Goal: Task Accomplishment & Management: Manage account settings

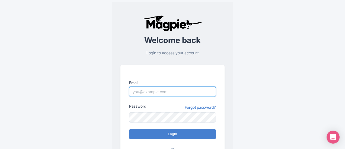
click at [171, 94] on input "Email" at bounding box center [172, 92] width 87 height 10
type input "[PERSON_NAME][DOMAIN_NAME][EMAIL_ADDRESS][PERSON_NAME][DOMAIN_NAME]"
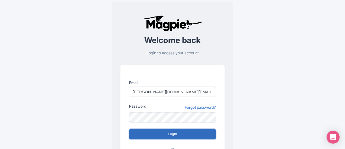
click at [164, 132] on input "Login" at bounding box center [172, 134] width 87 height 10
type input "Logging in..."
click at [169, 136] on input "Login" at bounding box center [172, 134] width 87 height 10
type input "Logging in..."
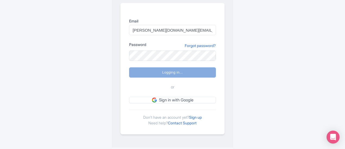
scroll to position [62, 0]
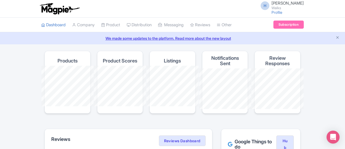
click at [98, 25] on li "Product My Products Image Library Rate Sheets" at bounding box center [110, 25] width 25 height 15
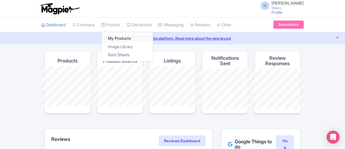
click at [101, 40] on link "My Products" at bounding box center [127, 38] width 52 height 8
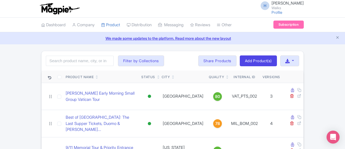
click at [44, 67] on div "Search Filter by Collections Amsterdam Athens Barcelona Bologna Bordeaux Boston…" at bounding box center [173, 61] width 262 height 20
click at [47, 64] on input "search" at bounding box center [80, 61] width 68 height 10
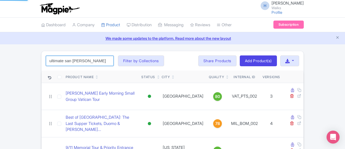
click button "Search" at bounding box center [0, 0] width 0 height 0
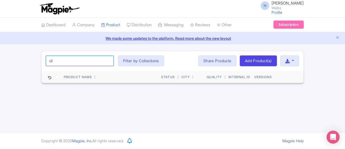
type input "u"
click button "Search" at bounding box center [0, 0] width 0 height 0
click at [49, 60] on input "san juan\" at bounding box center [80, 61] width 68 height 10
type input "san juan"
click button "Search" at bounding box center [0, 0] width 0 height 0
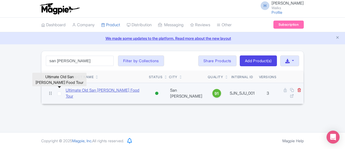
click at [66, 91] on link "Ultimate Old San [PERSON_NAME] Food Tour" at bounding box center [105, 94] width 79 height 12
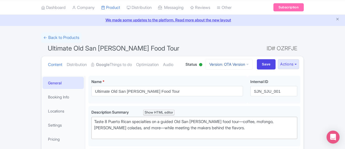
scroll to position [27, 0]
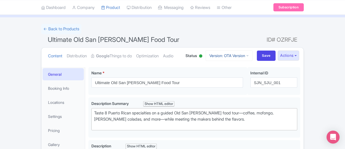
click at [253, 50] on link "Version: OTA Version" at bounding box center [229, 55] width 47 height 11
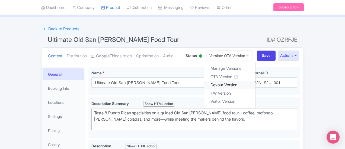
click at [256, 85] on link "Devour Version" at bounding box center [230, 85] width 52 height 8
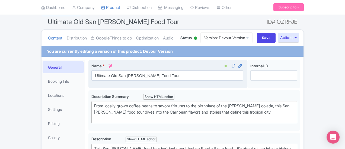
scroll to position [81, 0]
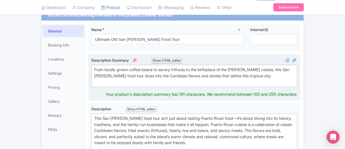
click at [158, 69] on div "From locally grown coffee beans to savory fritturas to the birthplace of the pi…" at bounding box center [194, 76] width 200 height 18
click at [295, 70] on div "From locally grown coffee beans to savory frituras to the birthplace of the piñ…" at bounding box center [194, 76] width 200 height 18
click at [295, 74] on div "From locally grown coffee beans to savory frituras to the birthplace of the piñ…" at bounding box center [194, 76] width 200 height 18
click at [295, 69] on div "From locally grown coffee beans to savory frituras to the birthplace of the piñ…" at bounding box center [194, 76] width 200 height 18
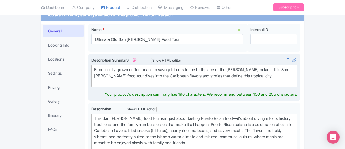
click at [295, 80] on div "From locally grown coffee beans to savory frituras to the birthplace of the piñ…" at bounding box center [194, 76] width 200 height 18
click at [295, 70] on div "From locally grown coffee beans to savory frituras to the birthplace of the piñ…" at bounding box center [194, 76] width 200 height 18
click at [295, 79] on div "From locally grown coffee beans to savory frituras to the birthplace of the piñ…" at bounding box center [194, 76] width 200 height 18
click at [295, 71] on div "From locally grown coffee beans to savory frituras to the birthplace of the piñ…" at bounding box center [194, 76] width 200 height 18
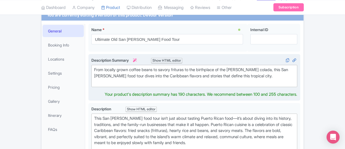
click at [128, 81] on div "From locally grown coffee beans to savory frituras to the birthplace of the piñ…" at bounding box center [194, 76] width 200 height 18
type trix-editor "<div>From locally grown coffee beans to savory frituras to the birthplace of th…"
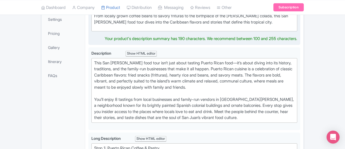
scroll to position [136, 0]
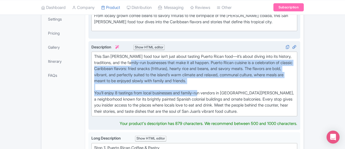
drag, startPoint x: 67, startPoint y: 60, endPoint x: 187, endPoint y: 89, distance: 122.9
click at [181, 88] on trix-editor "This San Juan food tour isn’t just about tasting Puerto Rican food—it’s about d…" at bounding box center [194, 84] width 206 height 65
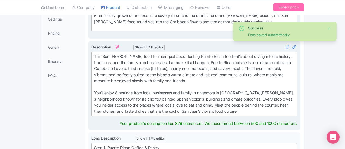
drag, startPoint x: 230, startPoint y: 97, endPoint x: 263, endPoint y: 95, distance: 33.1
click at [231, 97] on div "This San Juan food tour isn’t just about tasting Puerto Rican food—it’s about d…" at bounding box center [194, 84] width 200 height 61
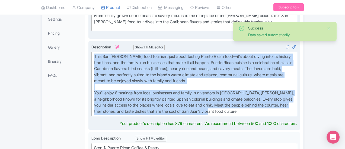
drag, startPoint x: 276, startPoint y: 97, endPoint x: 64, endPoint y: 52, distance: 216.2
type trix-editor "<div>This San Juan food tour isn’t just about tasting Puerto Rican food—it’s ab…"
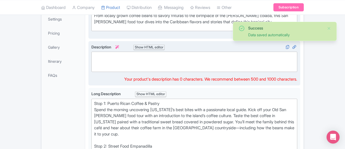
paste trix-editor "<div>This San Juan food tour introduces you to the people behind the counter to…"
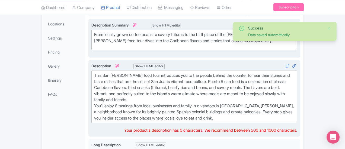
scroll to position [108, 0]
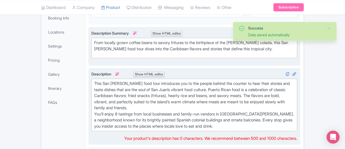
click at [152, 102] on div "This San Juan food tour introduces you to the people behind the counter to hear…" at bounding box center [194, 96] width 200 height 31
type trix-editor "<div>This San Juan food tour introduces you to the people behind the counter to…"
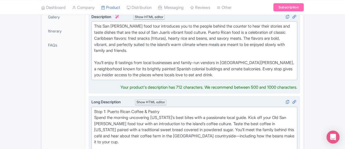
scroll to position [190, 0]
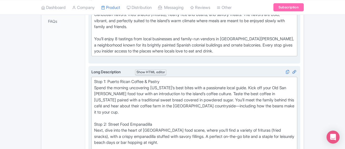
type trix-editor "<div>Stop 1: Puerto Rican Coffee &amp; Pastry&nbsp;<br>Spend the morning uncove…"
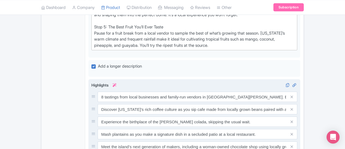
scroll to position [380, 0]
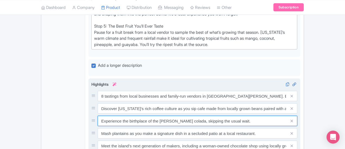
drag, startPoint x: 76, startPoint y: 89, endPoint x: 209, endPoint y: 97, distance: 133.7
click at [209, 96] on div "8 tastings from local businesses and family-run vendors in Old San Juan. Enough…" at bounding box center [194, 121] width 206 height 60
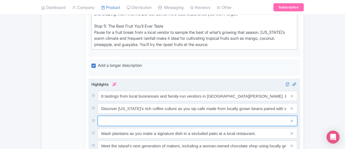
paste input "Enjoy a piña colada at the place that invented it, skipping the line waiting to…"
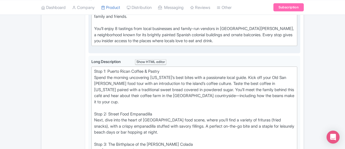
scroll to position [190, 0]
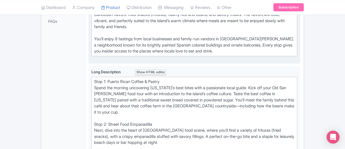
type input "Enjoy a piña colada at the place that invented it, skipping the line waiting to…"
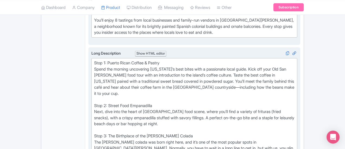
scroll to position [217, 0]
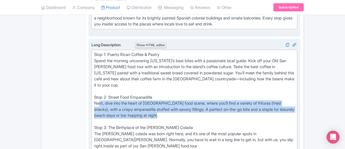
drag, startPoint x: 283, startPoint y: 89, endPoint x: 74, endPoint y: 85, distance: 210.0
click at [94, 85] on div "Stop 1: Puerto Rican Coffee & Pastry Spend the morning uncovering Puerto Rico’s…" at bounding box center [194, 131] width 200 height 159
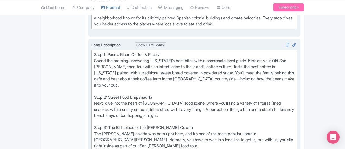
click at [195, 67] on div "Stop 1: Puerto Rican Coffee & Pastry Spend the morning uncovering Puerto Rico’s…" at bounding box center [194, 131] width 200 height 159
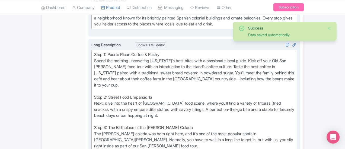
click at [168, 93] on div "Stop 1: Puerto Rican Coffee & Pastry Spend the morning uncovering Puerto Rico’s…" at bounding box center [194, 131] width 200 height 159
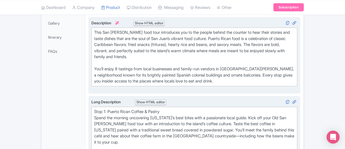
scroll to position [0, 0]
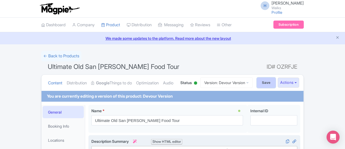
click at [276, 84] on input "Save" at bounding box center [266, 83] width 19 height 10
type input "Saving..."
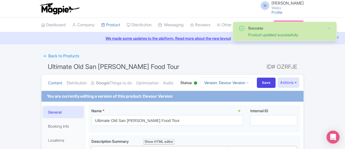
click at [252, 83] on link "Version: Devour Version" at bounding box center [226, 83] width 52 height 11
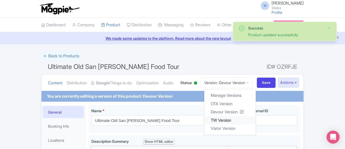
click at [256, 121] on link "TW Version" at bounding box center [230, 120] width 52 height 8
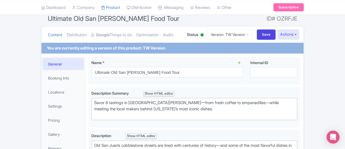
scroll to position [81, 0]
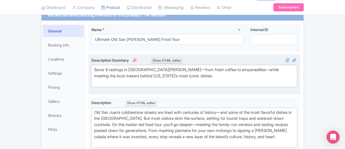
click at [134, 69] on div "Savor 8 tastings in [GEOGRAPHIC_DATA][PERSON_NAME]—from fresh coffee to empanad…" at bounding box center [194, 76] width 200 height 18
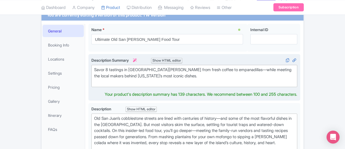
click at [201, 71] on div "Savor 8 tastings in Old San Juan from fresh coffee to empanadillas—while meetin…" at bounding box center [194, 76] width 200 height 18
type trix-editor "<div>Savor 8 tastings in Old San Juan from fresh coffee to empanadillas while m…"
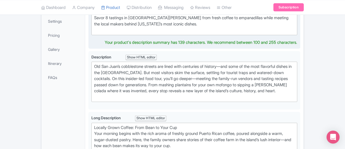
scroll to position [136, 0]
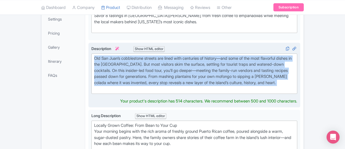
drag, startPoint x: 270, startPoint y: 83, endPoint x: 69, endPoint y: 59, distance: 202.4
click at [94, 59] on div "Old San Juan’s cobblestone streets are lined with centuries of history—and some…" at bounding box center [194, 74] width 200 height 37
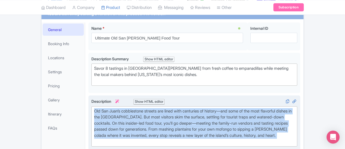
scroll to position [81, 0]
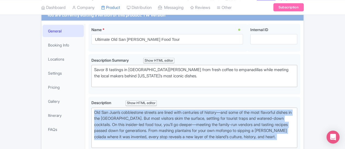
type trix-editor "<div>Old San Juan’s cobblestone streets are lined with centuries of history—and…"
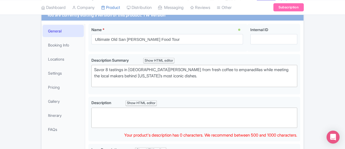
paste trix-editor "<div>You’ll find centuries of history and restaurants serving up flavorful dish…"
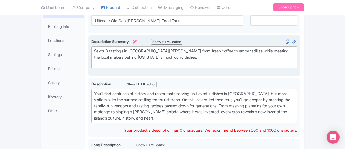
scroll to position [108, 0]
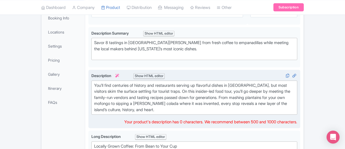
click at [213, 86] on div "You’ll find centuries of history and restaurants serving up flavorful dishes in…" at bounding box center [194, 98] width 200 height 31
type trix-editor "<div>You’ll find centuries of history and restaurants serving up flavorful dish…"
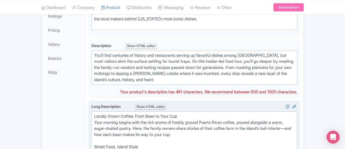
scroll to position [190, 0]
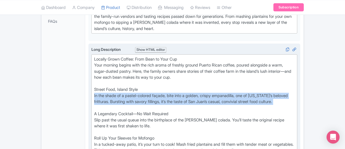
drag, startPoint x: 205, startPoint y: 94, endPoint x: 66, endPoint y: 82, distance: 138.6
click at [91, 82] on trix-editor "Locally Grown Coffee: From Bean to Your Cup Your morning begins with the rich a…" at bounding box center [194, 130] width 206 height 150
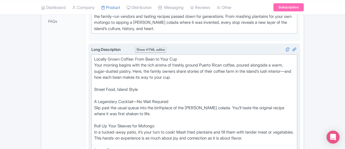
paste trix-editor "Pop by a local street vendor and bite into a golden, crispy empanadilla, one of…"
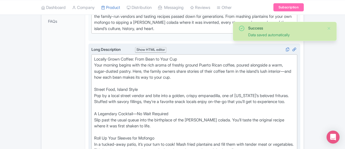
click at [94, 102] on div "Locally Grown Coffee: From Bean to Your Cup Your morning begins with the rich a…" at bounding box center [194, 132] width 200 height 153
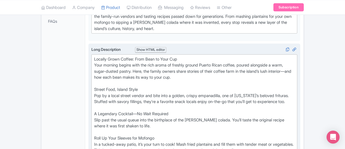
drag, startPoint x: 127, startPoint y: 96, endPoint x: 110, endPoint y: 101, distance: 18.6
click at [110, 101] on div "Locally Grown Coffee: From Bean to Your Cup Your morning begins with the rich a…" at bounding box center [194, 132] width 200 height 153
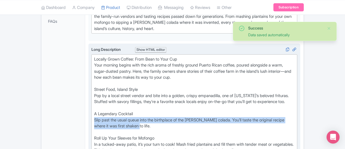
drag, startPoint x: 292, startPoint y: 107, endPoint x: 65, endPoint y: 105, distance: 227.3
click at [88, 105] on div "Long Description i Show HTML editor Bold Italic Strikethrough Link Heading Quot…" at bounding box center [194, 131] width 212 height 175
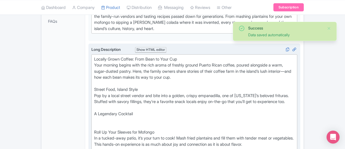
paste trix-editor "Slip past the usual queue into the restaurant that invented the [PERSON_NAME] c…"
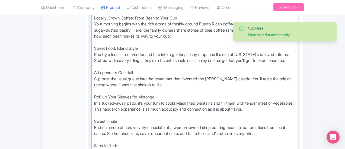
scroll to position [244, 0]
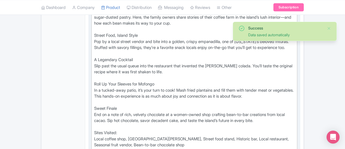
click at [94, 64] on div "Locally Grown Coffee: From Bean to Your Cup Your morning begins with the rich a…" at bounding box center [194, 78] width 200 height 153
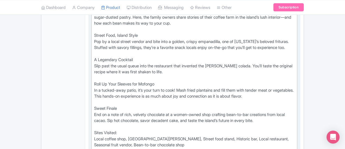
click at [94, 127] on div "Locally Grown Coffee: From Bean to Your Cup Your morning begins with the rich a…" at bounding box center [194, 78] width 200 height 153
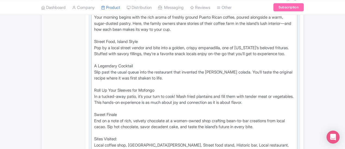
drag, startPoint x: 179, startPoint y: 82, endPoint x: 70, endPoint y: 77, distance: 109.2
click at [94, 77] on div "Locally Grown Coffee: From Bean to Your Cup Your morning begins with the rich a…" at bounding box center [194, 81] width 200 height 146
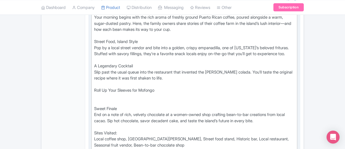
paste trix-editor "Then in a tucked-away patio, it’s your turn to cook. Mash fried plantains and f…"
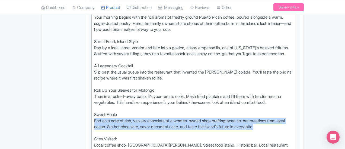
drag, startPoint x: 189, startPoint y: 108, endPoint x: 59, endPoint y: 100, distance: 130.2
click at [85, 99] on div "Ultimate Old San Juan Food Tour Name * i Ultimate Old San Juan Food Tour Your p…" at bounding box center [194, 117] width 218 height 507
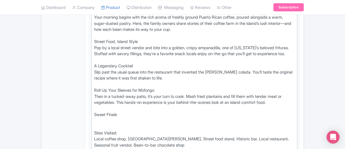
paste trix-editor "End with a rich, velvety chocolate at a women-owned shop crafting bean-to-bar c…"
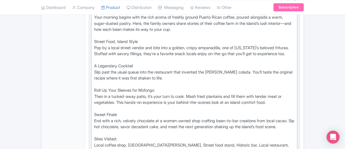
click at [94, 95] on div "Locally Grown Coffee: From Bean to Your Cup Your morning begins with the rich a…" at bounding box center [194, 81] width 200 height 146
type trix-editor "<div>Locally Grown Coffee: From Bean to Your Cup&nbsp;<br>Your morning begins w…"
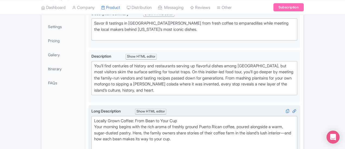
scroll to position [0, 0]
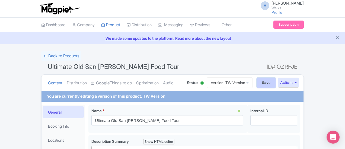
click at [276, 79] on input "Save" at bounding box center [266, 83] width 19 height 10
type input "Saving..."
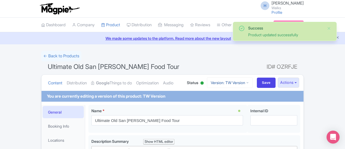
click at [253, 79] on link "Version: TW Version" at bounding box center [230, 83] width 46 height 11
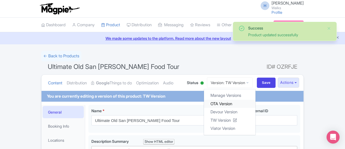
click at [256, 102] on link "OTA Version" at bounding box center [230, 104] width 52 height 8
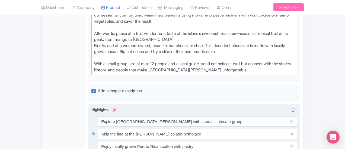
scroll to position [353, 0]
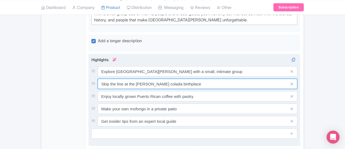
drag, startPoint x: 159, startPoint y: 64, endPoint x: 73, endPoint y: 63, distance: 86.0
click at [98, 66] on input "Skip the line at the piña colada birthplace" at bounding box center [198, 71] width 200 height 10
paste input "Skip the line at the place that invented [PERSON_NAME] coladas"
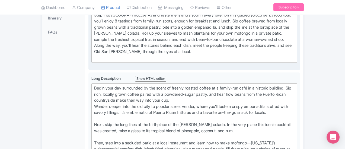
scroll to position [217, 0]
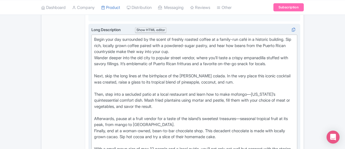
type input "Skip the line at the place that invented [PERSON_NAME] coladas"
click at [238, 80] on div "Begin your day surrounded by the scent of freshly roasted coffee at a family-ru…" at bounding box center [194, 98] width 200 height 122
type trix-editor "<div>Begin your day surrounded by the scent of freshly roasted coffee at a fami…"
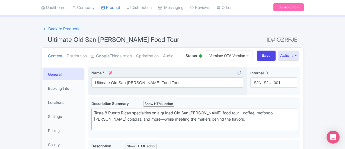
scroll to position [27, 0]
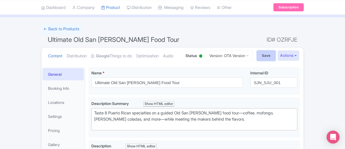
click at [276, 57] on input "Save" at bounding box center [266, 56] width 19 height 10
type input "Saving..."
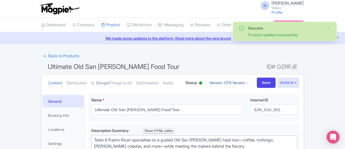
click at [253, 83] on link "Version: OTA Version" at bounding box center [229, 83] width 47 height 11
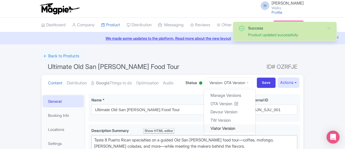
click at [256, 127] on link "Viator Version" at bounding box center [230, 129] width 52 height 8
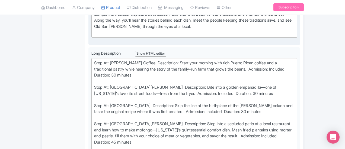
scroll to position [217, 0]
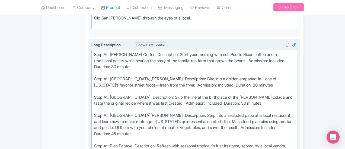
click at [202, 67] on div "Stop At: Don Ruiz Coffee Description: Start your morning with rich Puerto Rican…" at bounding box center [194, 113] width 200 height 122
click at [284, 64] on div "Stop At: Don Ruiz Coffee Description: Start your morning with rich Puerto Rican…" at bounding box center [194, 113] width 200 height 122
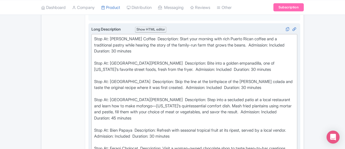
scroll to position [244, 0]
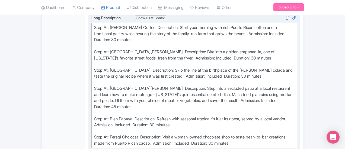
click at [295, 74] on div "Stop At: Don Ruiz Coffee Description: Start your morning with rich Puerto Rican…" at bounding box center [194, 86] width 200 height 122
type trix-editor "<div>Stop At: Don Ruiz Coffee&nbsp; Description: Start your morning with rich P…"
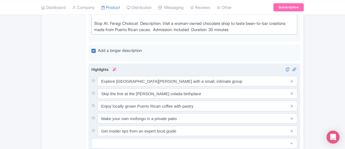
scroll to position [352, 0]
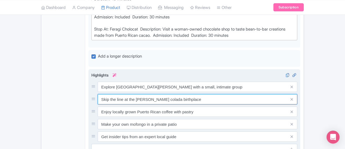
drag, startPoint x: 171, startPoint y: 80, endPoint x: 68, endPoint y: 76, distance: 103.1
click at [91, 94] on div "Skip the line at the piña colada birthplace" at bounding box center [194, 99] width 206 height 10
paste input "Skip the line at the place that invented piña coladas"
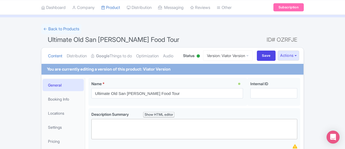
scroll to position [0, 0]
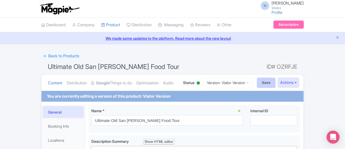
type input "Skip the line at the place that invented piña coladas"
click at [276, 81] on input "Save" at bounding box center [266, 83] width 19 height 10
type input "Saving..."
click at [253, 83] on link "Version: Viator Version" at bounding box center [227, 83] width 49 height 11
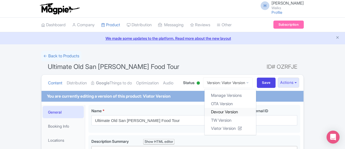
click at [256, 112] on link "Devour Version" at bounding box center [231, 112] width 52 height 8
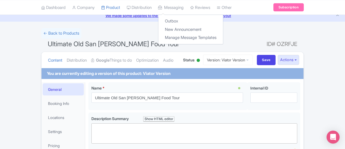
scroll to position [54, 0]
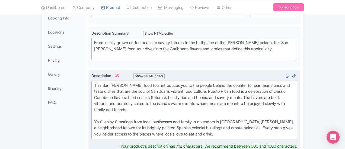
scroll to position [114, 0]
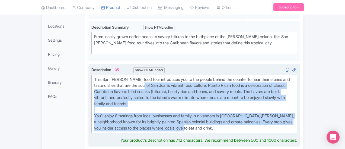
drag, startPoint x: 68, startPoint y: 84, endPoint x: 316, endPoint y: 109, distance: 249.2
click at [297, 119] on trix-editor "This San Juan food tour introduces you to the people behind the counter to hear…" at bounding box center [194, 104] width 206 height 59
click at [295, 106] on div "This San Juan food tour introduces you to the people behind the counter to hear…" at bounding box center [194, 104] width 200 height 55
click at [297, 120] on trix-editor "This San Juan food tour introduces you to the people behind the counter to hear…" at bounding box center [194, 104] width 206 height 59
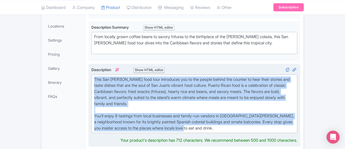
drag, startPoint x: 289, startPoint y: 113, endPoint x: 64, endPoint y: 65, distance: 229.6
click at [88, 65] on div "This San Juan food tour introduces you to the people behind the counter to hear…" at bounding box center [194, 105] width 212 height 83
type trix-editor "<div>This San Juan food tour introduces you to the people behind the counter to…"
copy div "This San Juan food tour introduces you to the people behind the counter to hear…"
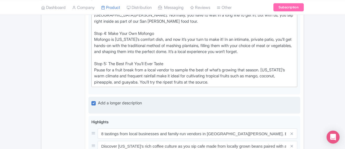
scroll to position [359, 0]
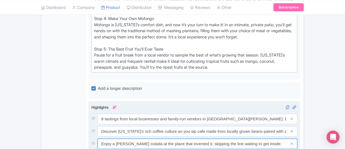
drag, startPoint x: 75, startPoint y: 117, endPoint x: 248, endPoint y: 124, distance: 172.6
click at [248, 124] on div "8 tastings from local businesses and family-run vendors in Old San Juan. Enough…" at bounding box center [194, 144] width 206 height 60
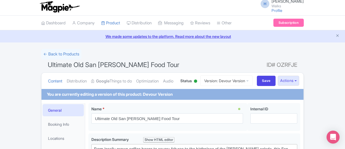
scroll to position [0, 0]
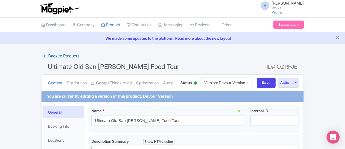
click at [41, 54] on link "← Back to Products" at bounding box center [61, 56] width 40 height 11
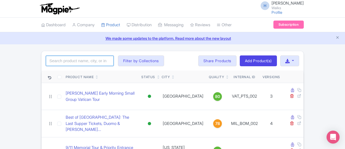
click at [46, 62] on input "search" at bounding box center [80, 61] width 68 height 10
type input "ultimate [GEOGRAPHIC_DATA]"
click button "Search" at bounding box center [0, 0] width 0 height 0
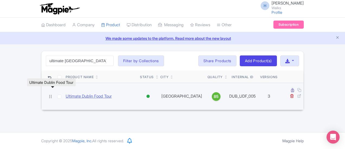
click at [66, 94] on link "Ultimate Dublin Food Tour" at bounding box center [89, 97] width 46 height 6
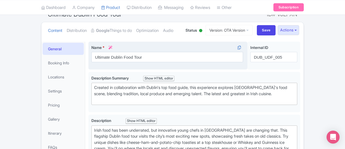
scroll to position [54, 0]
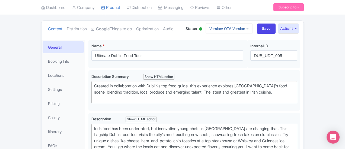
click at [253, 29] on link "Version: OTA Version" at bounding box center [229, 28] width 47 height 11
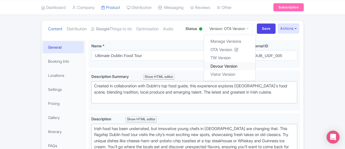
click at [256, 65] on link "Devour Version" at bounding box center [230, 66] width 52 height 8
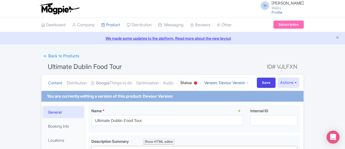
click at [253, 82] on link "Version: Devour Version" at bounding box center [226, 83] width 52 height 11
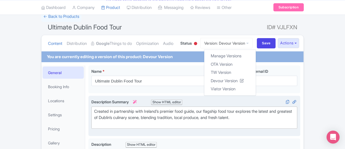
scroll to position [54, 0]
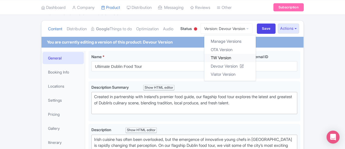
click at [251, 58] on link "TW Version" at bounding box center [230, 58] width 52 height 8
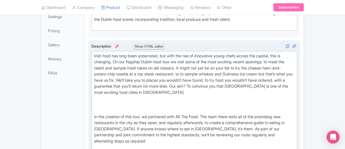
scroll to position [163, 0]
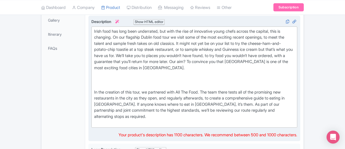
click at [108, 77] on div at bounding box center [194, 83] width 200 height 12
click at [91, 78] on trix-editor "Irish food has long been underrated, but with the rise of innovative young chef…" at bounding box center [194, 77] width 206 height 101
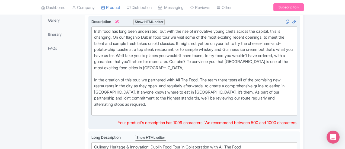
click at [94, 93] on div "In the creation of this tour, we partnered with All The Food. The team there te…" at bounding box center [194, 95] width 200 height 37
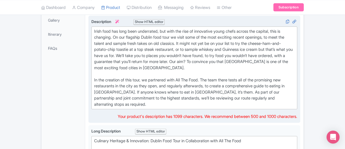
click at [295, 42] on div "Irish food has long been underrated, but with the rise of innovative young chef…" at bounding box center [194, 52] width 200 height 49
drag, startPoint x: 101, startPoint y: 43, endPoint x: 153, endPoint y: 28, distance: 53.4
click at [108, 43] on div "Irish food has long been underrated, but with the rise of innovative young chef…" at bounding box center [194, 52] width 200 height 49
click at [111, 51] on div "Irish food has long been underrated, but with the rise of innovative young chef…" at bounding box center [194, 52] width 200 height 49
drag, startPoint x: 102, startPoint y: 42, endPoint x: 166, endPoint y: 43, distance: 64.3
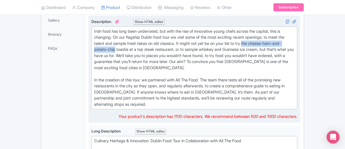
click at [166, 43] on div "Irish food has long been underrated, but with the rise of innovative young chef…" at bounding box center [194, 52] width 200 height 49
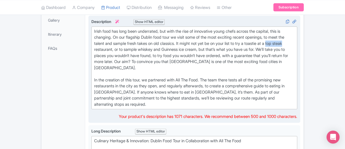
drag, startPoint x: 127, startPoint y: 42, endPoint x: 145, endPoint y: 42, distance: 17.9
click at [145, 42] on div "Irish food has long been underrated, but with the rise of innovative young chef…" at bounding box center [194, 52] width 200 height 49
click at [106, 43] on div "Irish food has long been underrated, but with the rise of innovative young chef…" at bounding box center [194, 52] width 200 height 49
type trix-editor "<div>Irish food has long been underrated, but with the rise of innovative young…"
click at [116, 77] on div "In the creation of this tour, we partnered with All The Food. The team there te…" at bounding box center [194, 92] width 200 height 31
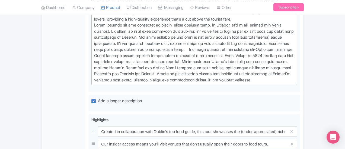
scroll to position [434, 0]
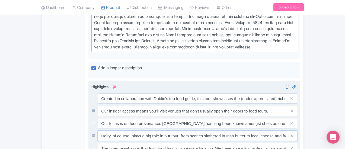
drag, startPoint x: 165, startPoint y: 80, endPoint x: 178, endPoint y: 79, distance: 13.4
click at [178, 94] on input "Dairy, of course, plays a big role in our tour; from scones slathered in Irish …" at bounding box center [198, 99] width 200 height 10
drag, startPoint x: 231, startPoint y: 78, endPoint x: 250, endPoint y: 81, distance: 19.5
click at [251, 94] on input "Dairy, of course, plays a big role in our tour; from homemade sausage rolls mad…" at bounding box center [198, 99] width 200 height 10
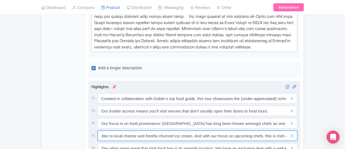
drag, startPoint x: 260, startPoint y: 79, endPoint x: 324, endPoint y: 80, distance: 63.5
click at [297, 131] on div "Dairy, of course, plays a big role in our tour; from homemade sausage rolls mad…" at bounding box center [198, 136] width 200 height 10
click at [227, 94] on input "Dairy, of course, plays a big role in our tour; from homemade sausage rolls mad…" at bounding box center [198, 99] width 200 height 10
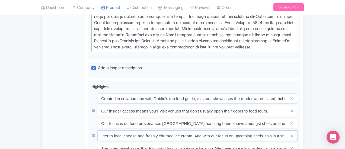
type input "Dairy, of course, plays a big role in our tour; from homemade sausage rolls mad…"
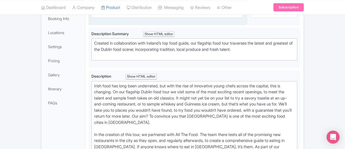
scroll to position [27, 0]
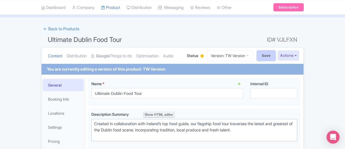
click at [276, 53] on input "Save" at bounding box center [266, 56] width 19 height 10
type input "Saving..."
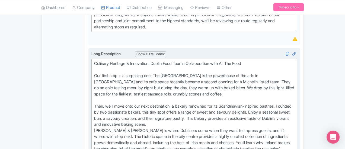
scroll to position [241, 0]
drag, startPoint x: 246, startPoint y: 66, endPoint x: 218, endPoint y: 69, distance: 28.6
drag, startPoint x: 203, startPoint y: 79, endPoint x: 244, endPoint y: 78, distance: 41.2
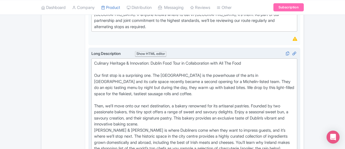
drag, startPoint x: 307, startPoint y: 81, endPoint x: 237, endPoint y: 82, distance: 69.7
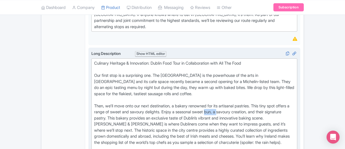
drag, startPoint x: 148, startPoint y: 87, endPoint x: 161, endPoint y: 86, distance: 12.5
click at [161, 86] on div "Culinary Heritage & Innovation: Dublin Food Tour in Collaboration with All The …" at bounding box center [194, 148] width 200 height 177
drag, startPoint x: 193, startPoint y: 87, endPoint x: 197, endPoint y: 87, distance: 4.7
click at [197, 87] on div "Culinary Heritage & Innovation: Dublin Food Tour in Collaboration with All The …" at bounding box center [194, 148] width 200 height 177
drag, startPoint x: 239, startPoint y: 88, endPoint x: 249, endPoint y: 87, distance: 9.9
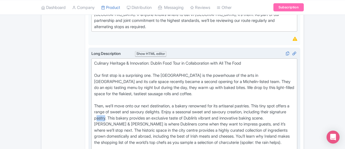
click at [249, 87] on div "Culinary Heritage & Innovation: Dublin Food Tour in Collaboration with All The …" at bounding box center [194, 148] width 200 height 177
click at [163, 89] on div "Culinary Heritage & Innovation: Dublin Food Tour in Collaboration with All The …" at bounding box center [194, 148] width 200 height 177
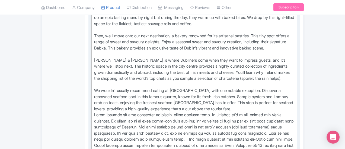
scroll to position [322, 0]
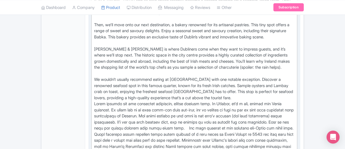
click at [283, 59] on div "Culinary Heritage & Innovation: Dublin Food Tour in Collaboration with All The …" at bounding box center [194, 70] width 200 height 183
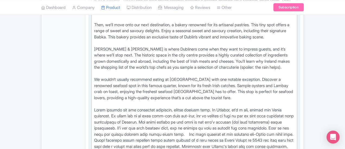
click at [204, 90] on div "Culinary Heritage & Innovation: Dublin Food Tour in Collaboration with All The …" at bounding box center [194, 73] width 200 height 189
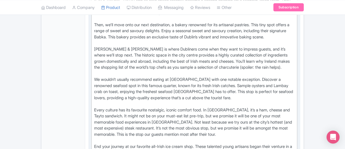
click at [204, 90] on div "Culinary Heritage & Innovation: Dublin Food Tour in Collaboration with All The …" at bounding box center [194, 80] width 200 height 202
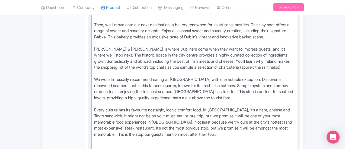
paste trix-editor "In Ireland, sometimes the most memorable food comes in the most unexpected plac…"
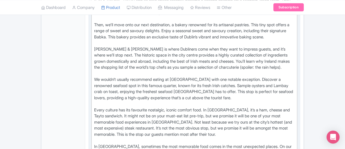
drag, startPoint x: 96, startPoint y: 109, endPoint x: 70, endPoint y: 108, distance: 26.0
click at [94, 108] on div "Culinary Heritage & Innovation: Dublin Food Tour in Collaboration with All The …" at bounding box center [194, 98] width 200 height 238
click at [277, 119] on div "Culinary Heritage & Innovation: Dublin Food Tour in Collaboration with All The …" at bounding box center [194, 98] width 200 height 238
drag, startPoint x: 310, startPoint y: 101, endPoint x: 97, endPoint y: 110, distance: 213.7
click at [97, 110] on div "Culinary Heritage & Innovation: Dublin Food Tour in Collaboration with All The …" at bounding box center [194, 98] width 200 height 238
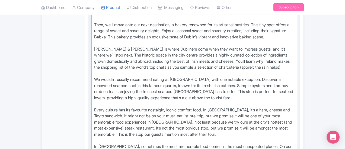
drag, startPoint x: 137, startPoint y: 108, endPoint x: 169, endPoint y: 110, distance: 32.0
click at [169, 110] on div "Culinary Heritage & Innovation: Dublin Food Tour in Collaboration with All The …" at bounding box center [194, 98] width 200 height 238
click at [149, 110] on div "Culinary Heritage & Innovation: Dublin Food Tour in Collaboration with All The …" at bounding box center [194, 98] width 200 height 238
click at [174, 108] on div "Culinary Heritage & Innovation: Dublin Food Tour in Collaboration with All The …" at bounding box center [194, 98] width 200 height 238
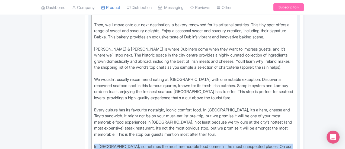
drag, startPoint x: 248, startPoint y: 117, endPoint x: 124, endPoint y: 118, distance: 124.5
click at [124, 118] on div "Culinary Heritage & Innovation: Dublin Food Tour in Collaboration with All The …" at bounding box center [194, 98] width 200 height 238
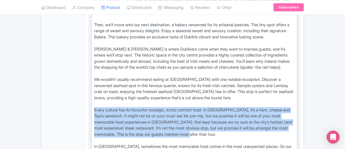
drag, startPoint x: 202, startPoint y: 92, endPoint x: 66, endPoint y: 75, distance: 137.0
click at [91, 75] on trix-editor "Culinary Heritage & Innovation: Dublin Food Tour in Collaboration with All The …" at bounding box center [194, 98] width 206 height 242
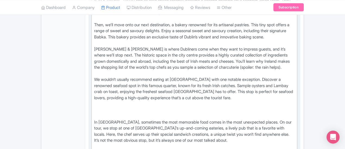
click at [91, 85] on trix-editor "Culinary Heritage & Innovation: Dublin Food Tour in Collaboration with All The …" at bounding box center [194, 86] width 206 height 218
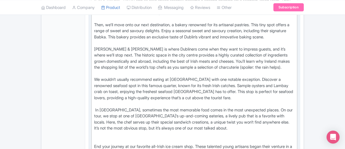
click at [94, 102] on div "Culinary Heritage & Innovation: Dublin Food Tour in Collaboration with All The …" at bounding box center [194, 80] width 200 height 202
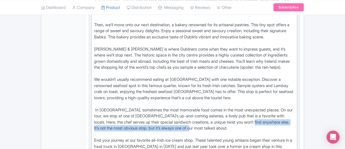
drag, startPoint x: 260, startPoint y: 86, endPoint x: 120, endPoint y: 85, distance: 140.0
click at [120, 85] on div "Culinary Heritage & Innovation: Dublin Food Tour in Collaboration with All The …" at bounding box center [194, 76] width 200 height 195
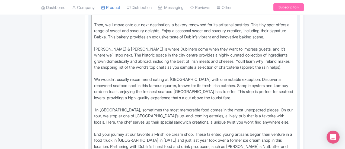
click at [94, 91] on div "Culinary Heritage & Innovation: Dublin Food Tour in Collaboration with All The …" at bounding box center [194, 73] width 200 height 189
click at [94, 68] on div "Culinary Heritage & Innovation: Dublin Food Tour in Collaboration with All The …" at bounding box center [194, 73] width 200 height 189
click at [91, 71] on trix-editor "Culinary Heritage & Innovation: Dublin Food Tour in Collaboration with All The …" at bounding box center [194, 73] width 206 height 193
click at [94, 30] on div "Culinary Heritage & Innovation: Dublin Food Tour in Collaboration with All The …" at bounding box center [194, 73] width 200 height 189
type trix-editor "<div>Culinary Heritage &amp; Innovation: Dublin Food Tour in Collaboration with…"
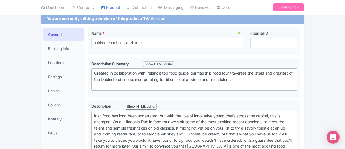
scroll to position [0, 0]
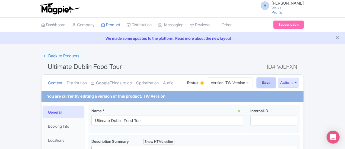
click at [276, 83] on input "Save" at bounding box center [266, 83] width 19 height 10
type input "Saving..."
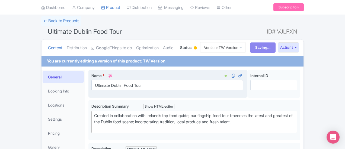
scroll to position [27, 0]
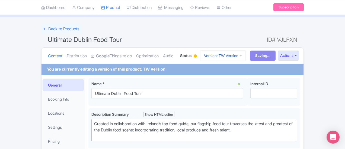
click at [246, 58] on link "Version: TW Version" at bounding box center [223, 55] width 46 height 11
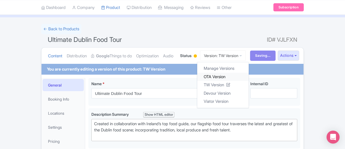
click at [249, 76] on link "OTA Version" at bounding box center [223, 77] width 52 height 8
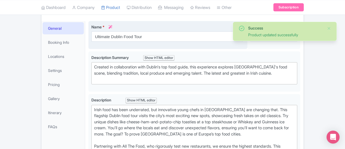
scroll to position [81, 0]
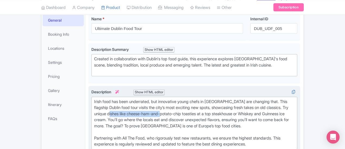
drag, startPoint x: 226, startPoint y: 107, endPoint x: 283, endPoint y: 106, distance: 57.0
click at [283, 106] on div "Irish food has been underrated, but innovative young chefs in [GEOGRAPHIC_DATA]…" at bounding box center [194, 123] width 200 height 49
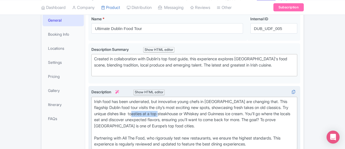
drag, startPoint x: 250, startPoint y: 107, endPoint x: 281, endPoint y: 107, distance: 30.7
click at [281, 107] on div "Irish food has been underrated, but innovative young chefs in [GEOGRAPHIC_DATA]…" at bounding box center [194, 123] width 200 height 49
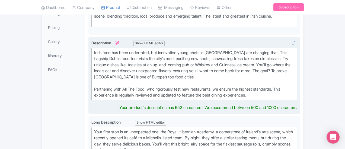
scroll to position [136, 0]
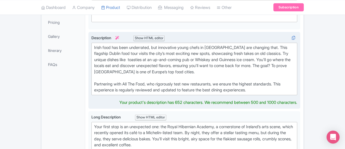
click at [228, 55] on div "Irish food has been underrated, but innovative young chefs in [GEOGRAPHIC_DATA]…" at bounding box center [194, 69] width 200 height 49
type trix-editor "<div>Irish food has been underrated, but innovative young chefs in [GEOGRAPHIC_…"
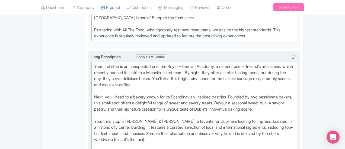
scroll to position [184, 0]
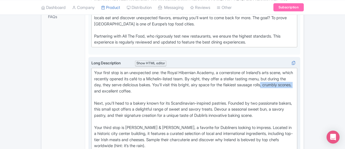
drag, startPoint x: 178, startPoint y: 77, endPoint x: 144, endPoint y: 79, distance: 34.2
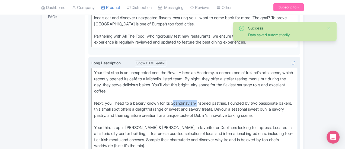
drag, startPoint x: 152, startPoint y: 89, endPoint x: 176, endPoint y: 88, distance: 24.7
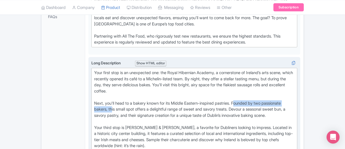
drag, startPoint x: 286, startPoint y: 88, endPoint x: 216, endPoint y: 90, distance: 70.0
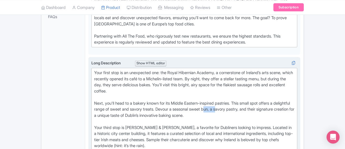
drag, startPoint x: 130, startPoint y: 96, endPoint x: 142, endPoint y: 98, distance: 12.0
drag, startPoint x: 200, startPoint y: 96, endPoint x: 214, endPoint y: 97, distance: 13.6
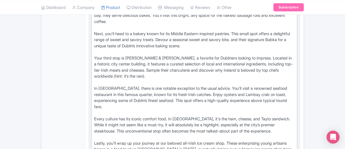
scroll to position [265, 0]
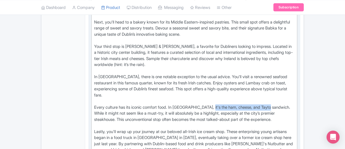
drag, startPoint x: 183, startPoint y: 75, endPoint x: 247, endPoint y: 74, distance: 64.6
click at [247, 74] on div "Your first stop is an unexpected one: the Royal Hibernian Academy, a cornerston…" at bounding box center [194, 77] width 200 height 177
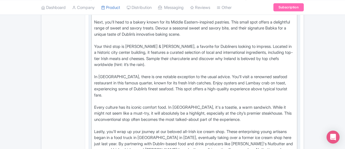
click at [149, 81] on div "Your first stop is an unexpected one: the Royal Hibernian Academy, a cornerston…" at bounding box center [194, 77] width 200 height 177
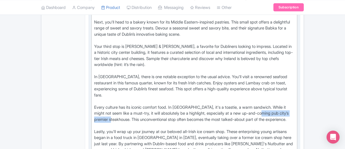
drag, startPoint x: 195, startPoint y: 82, endPoint x: 244, endPoint y: 83, distance: 48.6
click at [244, 83] on div "Your first stop is an unexpected one: the Royal Hibernian Academy, a cornerston…" at bounding box center [194, 77] width 200 height 177
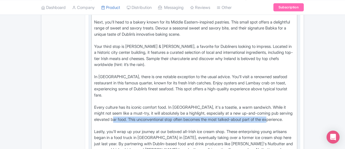
drag, startPoint x: 248, startPoint y: 82, endPoint x: 250, endPoint y: 86, distance: 4.9
click at [250, 86] on div "Your first stop is an unexpected one: the Royal Hibernian Academy, a cornerston…" at bounding box center [194, 77] width 200 height 177
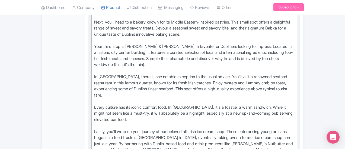
type trix-editor "<lor>Ipsu dolor sita co ad elitseddoe tem: inc Utlab Etdolorem Aliquae, a minim…"
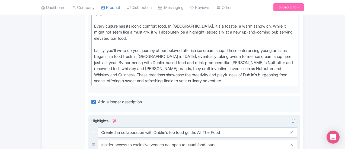
scroll to position [374, 0]
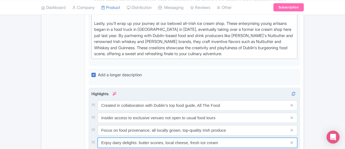
click at [137, 101] on input "Enjoy dairy delights: butter scones, local cheese, fresh ice cream" at bounding box center [198, 106] width 200 height 10
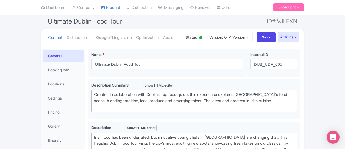
scroll to position [0, 0]
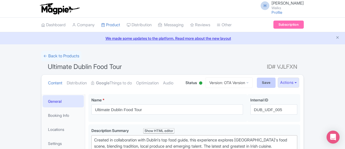
type input "Enjoy dairy delights: Sausage rolls with Irish butter, local cheese, fresh ice …"
click at [276, 83] on input "Save" at bounding box center [266, 83] width 19 height 10
type input "Saving..."
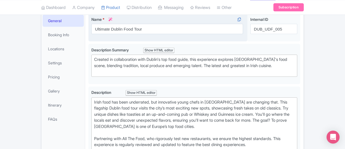
scroll to position [81, 0]
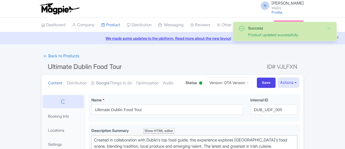
scroll to position [94, 0]
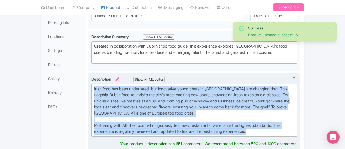
drag, startPoint x: 168, startPoint y: 122, endPoint x: 68, endPoint y: 85, distance: 106.2
click at [94, 86] on div "Irish food has been underrated, but innovative young chefs in [GEOGRAPHIC_DATA]…" at bounding box center [194, 110] width 200 height 49
type trix-editor "<div>Irish food has been underrated, but innovative young chefs in [GEOGRAPHIC_…"
copy div "Irish food has been underrated, but innovative young chefs in [GEOGRAPHIC_DATA]…"
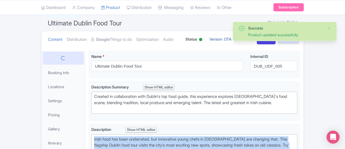
scroll to position [0, 0]
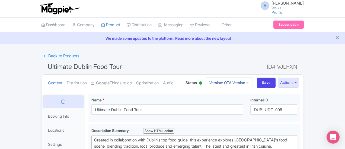
click at [253, 86] on link "Version: OTA Version" at bounding box center [229, 83] width 47 height 11
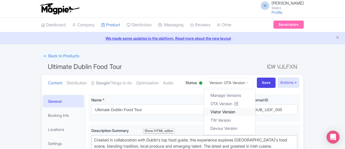
click at [256, 111] on link "Viator Version" at bounding box center [230, 112] width 52 height 8
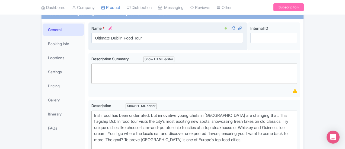
scroll to position [108, 0]
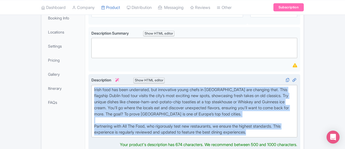
drag, startPoint x: 177, startPoint y: 125, endPoint x: 68, endPoint y: 86, distance: 116.0
click at [91, 86] on trix-editor "Irish food has been underrated, but innovative young chefs in [GEOGRAPHIC_DATA]…" at bounding box center [194, 111] width 206 height 53
type trix-editor "<div>Irish food has been underrated, but innovative young chefs in [GEOGRAPHIC_…"
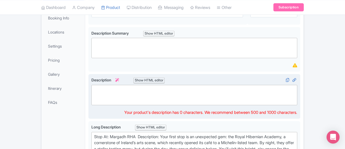
paste trix-editor "<div>Irish food has been underrated, but innovative young chefs in [GEOGRAPHIC_…"
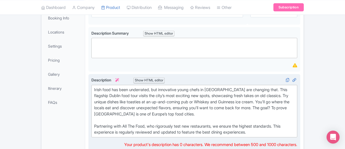
type trix-editor "<div>Irish food has been underrated, but innovative young chefs in [GEOGRAPHIC_…"
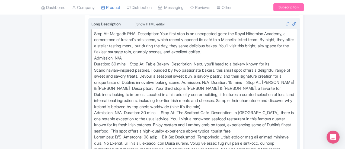
scroll to position [238, 0]
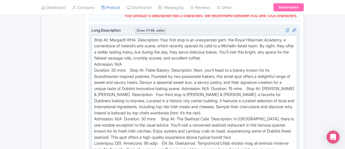
click at [107, 49] on div "Stop At: Margadh RHA Description: Your first stop is an unexpected gem: the Roy…" at bounding box center [194, 119] width 200 height 165
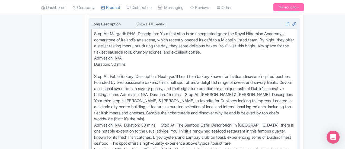
click at [112, 64] on div "Stop At: Margadh RHA Description: Your first stop is an unexpected gem: the Roy…" at bounding box center [194, 119] width 200 height 177
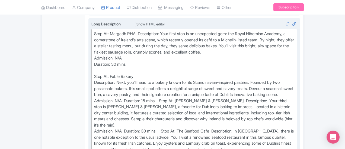
click at [162, 82] on div "Stop At: Margadh RHA Description: Your first stop is an unexpected gem: the Roy…" at bounding box center [194, 122] width 200 height 183
click at [100, 87] on div "Stop At: Margadh RHA Description: Your first stop is an unexpected gem: the Roy…" at bounding box center [194, 122] width 200 height 183
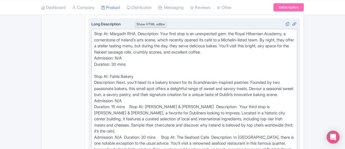
click at [108, 94] on div "Stop At: Margadh RHA Description: Your first stop is an unexpected gem: the Roy…" at bounding box center [194, 125] width 200 height 189
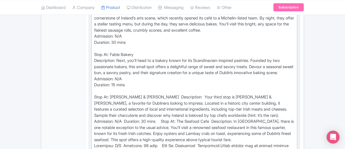
scroll to position [265, 0]
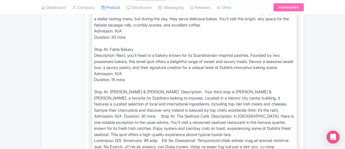
click at [115, 78] on div "Stop At: Margadh RHA Description: Your first stop is an unexpected gem: the Roy…" at bounding box center [194, 101] width 200 height 195
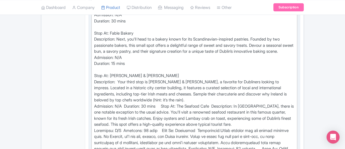
scroll to position [292, 0]
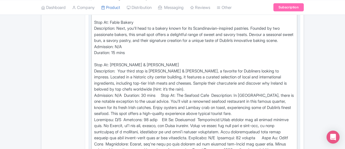
click at [101, 76] on div "Stop At: Margadh RHA Description: Your first stop is an unexpected gem: the Roy…" at bounding box center [194, 78] width 200 height 202
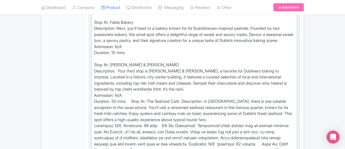
click at [110, 83] on div "Stop At: Margadh RHA Description: Your first stop is an unexpected gem: the Roy…" at bounding box center [194, 81] width 200 height 208
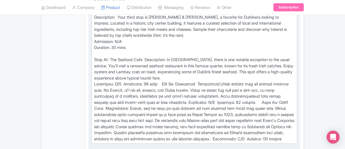
scroll to position [346, 0]
click at [101, 57] on div "Stop At: Margadh RHA Description: Your first stop is an unexpected gem: the Roy…" at bounding box center [194, 32] width 200 height 220
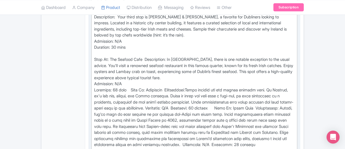
click at [108, 65] on div "Stop At: Margadh RHA Description: Your first stop is an unexpected gem: the Roy…" at bounding box center [194, 35] width 200 height 226
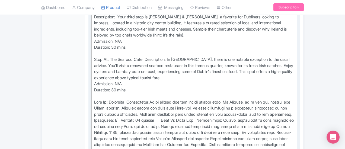
click at [177, 90] on div "Stop At: Margadh RHA Description: Your first stop is an unexpected gem: the Roy…" at bounding box center [194, 41] width 200 height 238
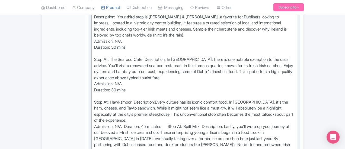
click at [100, 93] on div "Stop At: Margadh RHA Description: Your first stop is an unexpected gem: the Roy…" at bounding box center [194, 44] width 200 height 244
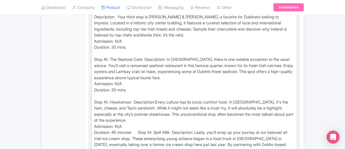
click at [115, 101] on div "Stop At: Margadh RHA Description: Your first stop is an unexpected gem: the Roy…" at bounding box center [194, 47] width 200 height 250
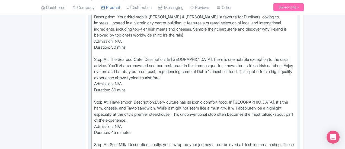
click at [220, 136] on div "Stop At: Margadh RHA Description: Your first stop is an unexpected gem: the Roy…" at bounding box center [194, 53] width 200 height 263
click at [100, 145] on div "Stop At: Margadh RHA Description: Your first stop is an unexpected gem: the Roy…" at bounding box center [194, 53] width 200 height 263
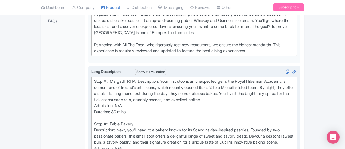
scroll to position [199, 0]
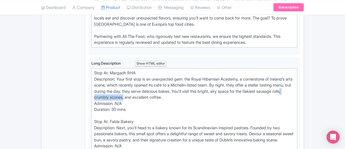
drag, startPoint x: 174, startPoint y: 85, endPoint x: 207, endPoint y: 85, distance: 33.6
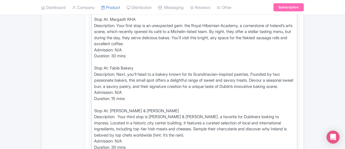
scroll to position [253, 0]
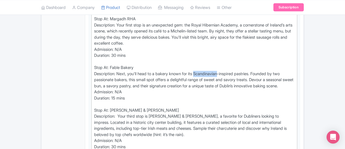
drag, startPoint x: 174, startPoint y: 61, endPoint x: 200, endPoint y: 59, distance: 25.3
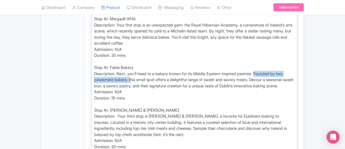
drag, startPoint x: 309, startPoint y: 59, endPoint x: 240, endPoint y: 60, distance: 69.5
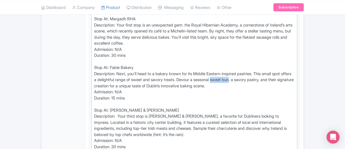
drag, startPoint x: 140, startPoint y: 68, endPoint x: 160, endPoint y: 68, distance: 19.8
drag, startPoint x: 316, startPoint y: 59, endPoint x: 90, endPoint y: 66, distance: 226.6
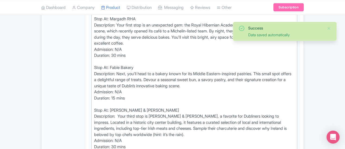
drag, startPoint x: 117, startPoint y: 68, endPoint x: 114, endPoint y: 64, distance: 4.4
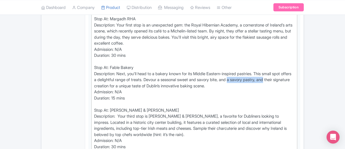
drag, startPoint x: 158, startPoint y: 67, endPoint x: 196, endPoint y: 68, distance: 38.0
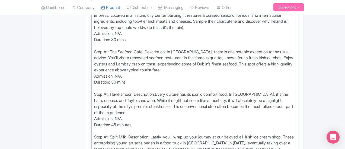
scroll to position [361, 0]
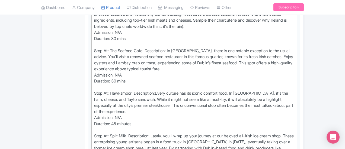
click at [122, 23] on div "Stop At: Margadh RHA Description: Your first stop is an unexpected gem: the Roy…" at bounding box center [194, 45] width 200 height 275
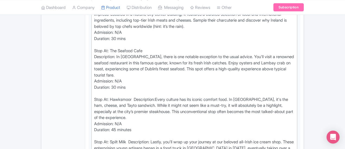
scroll to position [388, 0]
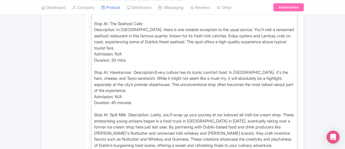
click at [111, 39] on div "Stop At: Margadh RHA Description: Your first stop is an unexpected gem: the Roy…" at bounding box center [194, 20] width 200 height 281
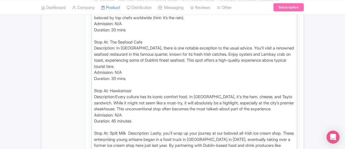
scroll to position [361, 0]
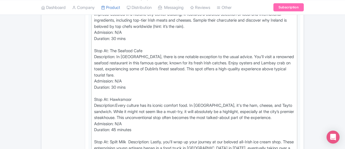
click at [94, 72] on div "Stop At: Margadh RHA Description: Your first stop is an unexpected gem: the Roy…" at bounding box center [194, 48] width 200 height 281
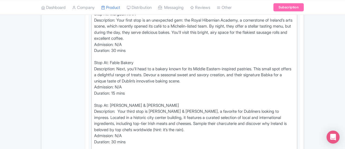
scroll to position [253, 0]
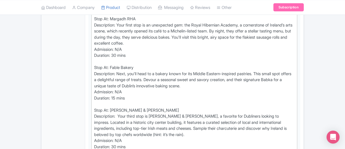
drag, startPoint x: 111, startPoint y: 53, endPoint x: 87, endPoint y: 53, distance: 24.1
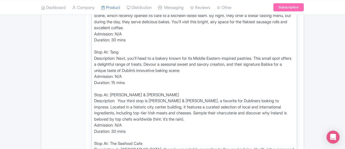
scroll to position [280, 0]
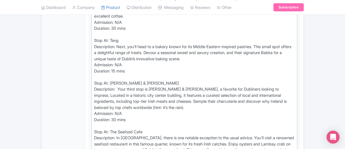
click at [96, 69] on div "Stop At: Margadh RHA Description: Your first stop is an unexpected gem: the Roy…" at bounding box center [194, 129] width 200 height 281
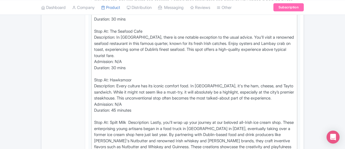
scroll to position [388, 0]
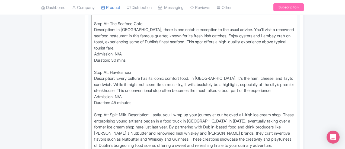
click at [104, 83] on div "Stop At: Margadh RHA Description: Your first stop is an unexpected gem: the Roy…" at bounding box center [194, 20] width 200 height 281
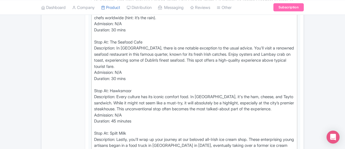
scroll to position [361, 0]
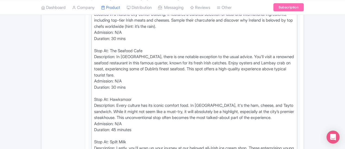
drag, startPoint x: 105, startPoint y: 68, endPoint x: 86, endPoint y: 67, distance: 19.0
click at [94, 67] on div "Stop At: Margadh RHA Description: Your first stop is an unexpected gem: the Roy…" at bounding box center [194, 51] width 200 height 287
type trix-editor "<div>Stop At: Margadh RHA &nbsp;<br>Description: Your first stop is an unexpect…"
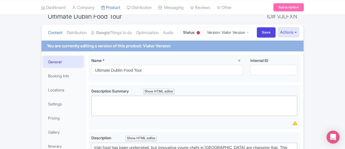
scroll to position [0, 0]
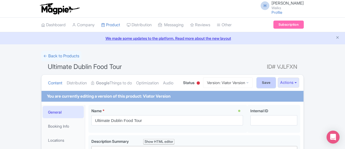
click at [276, 82] on input "Save" at bounding box center [266, 83] width 19 height 10
type input "Saving..."
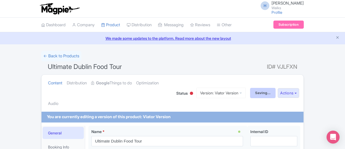
type input "Saving..."
click at [246, 88] on link "Version: Viator Version" at bounding box center [220, 93] width 49 height 11
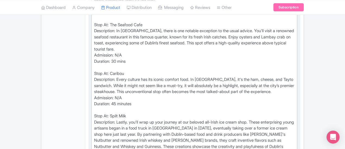
scroll to position [376, 0]
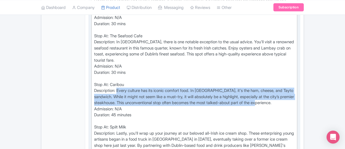
drag, startPoint x: 142, startPoint y: 71, endPoint x: 94, endPoint y: 59, distance: 49.7
click at [94, 59] on div "Stop At: Margadh RHA Description: Your first stop is an unexpected gem: the Roy…" at bounding box center [194, 36] width 200 height 287
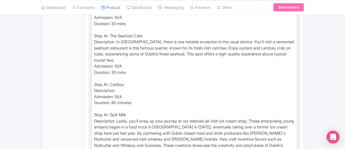
paste trix-editor "Every culture has its iconic comfort food. In Ireland, it's a toastie, a warm s…"
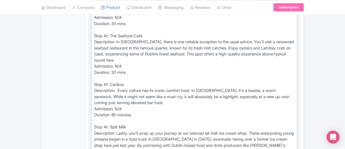
type trix-editor "<div>Stop At: Margadh RHA &nbsp;<br>Description: Your first stop is an unexpect…"
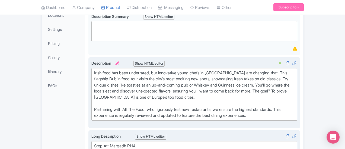
scroll to position [17, 0]
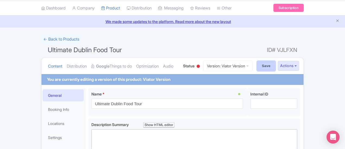
click at [276, 66] on input "Save" at bounding box center [266, 66] width 19 height 10
type input "Saving..."
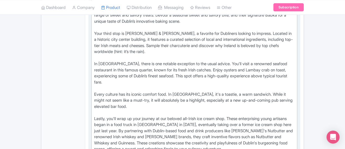
scroll to position [271, 0]
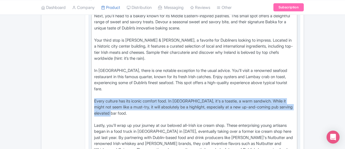
drag, startPoint x: 246, startPoint y: 74, endPoint x: 66, endPoint y: 71, distance: 180.1
click at [91, 71] on trix-editor "Your first stop is an unexpected one: the Royal Hibernian Academy, a cornerston…" at bounding box center [194, 70] width 206 height 181
type trix-editor "<lor>Ipsu dolor sita co ad elitseddoe tem: inc Utlab Etdolorem Aliquae, a minim…"
copy div "Every culture has its iconic comfort food. In [GEOGRAPHIC_DATA], it's a toastie…"
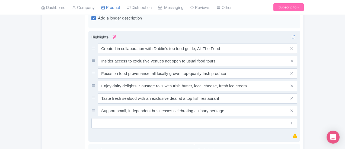
scroll to position [461, 0]
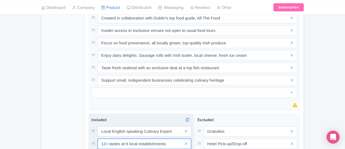
click at [98, 127] on input "12+ tastes at 6 local establishments" at bounding box center [145, 132] width 94 height 10
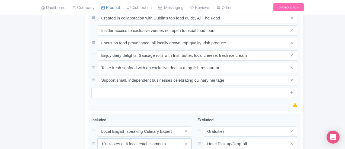
type input "10+ tastes at 6 local establishments"
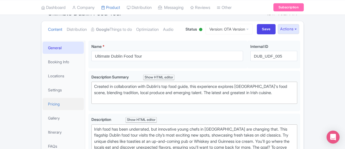
scroll to position [54, 0]
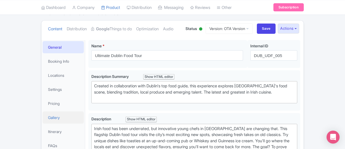
click at [43, 120] on link "Gallery" at bounding box center [63, 118] width 41 height 12
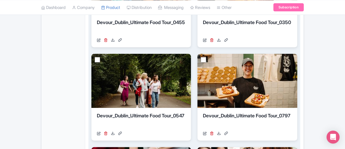
scroll to position [434, 0]
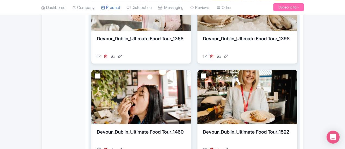
scroll to position [407, 0]
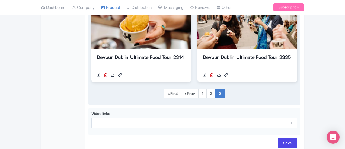
scroll to position [224, 0]
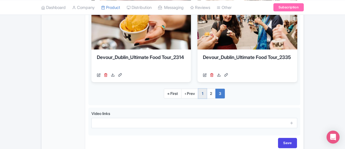
click at [207, 93] on link "1" at bounding box center [202, 94] width 8 height 10
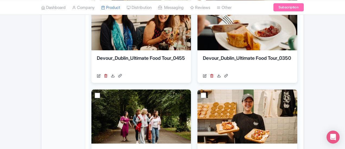
scroll to position [325, 0]
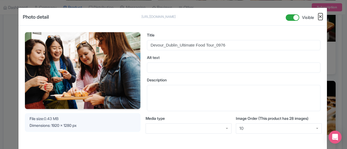
click at [319, 17] on button "Close" at bounding box center [320, 16] width 4 height 7
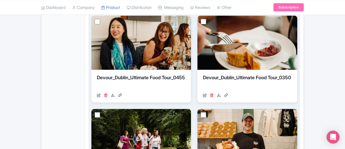
scroll to position [380, 0]
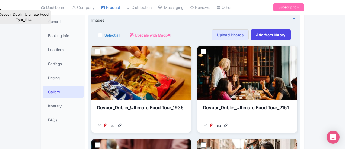
scroll to position [88, 0]
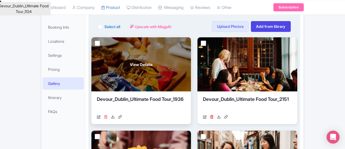
click at [104, 116] on icon at bounding box center [106, 117] width 4 height 4
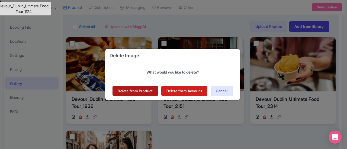
click at [122, 94] on link "Delete from Product" at bounding box center [135, 91] width 45 height 10
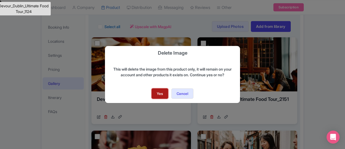
click at [157, 94] on link "Yes" at bounding box center [160, 94] width 17 height 10
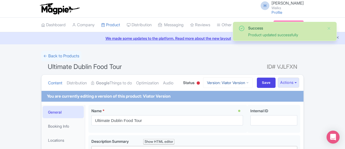
click at [253, 82] on link "Version: Viator Version" at bounding box center [227, 83] width 49 height 11
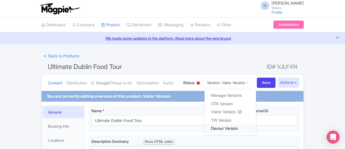
click at [256, 127] on link "Devour Version" at bounding box center [231, 129] width 52 height 8
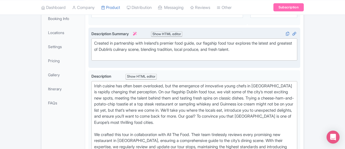
scroll to position [81, 0]
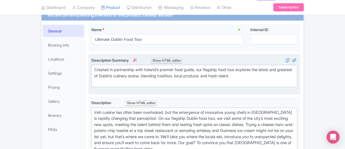
click at [94, 84] on div "Created in partnership with Ireland’s premier food guide, our flagship food tou…" at bounding box center [194, 76] width 200 height 18
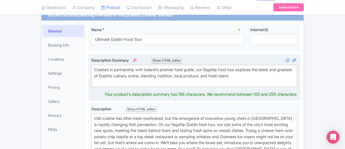
type trix-editor "<div>Created in partnership with Ireland’s premier food guide, our flagship foo…"
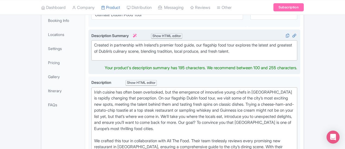
scroll to position [136, 0]
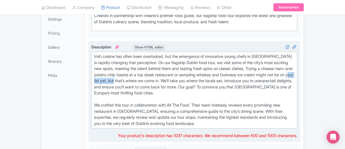
drag, startPoint x: 121, startPoint y: 75, endPoint x: 151, endPoint y: 72, distance: 30.5
click at [150, 72] on div "Irish cuisine has often been overlooked, but the emergence of innovative young …" at bounding box center [194, 90] width 200 height 73
click at [162, 72] on div "Irish cuisine has often been overlooked, but the emergence of innovative young …" at bounding box center [194, 90] width 200 height 73
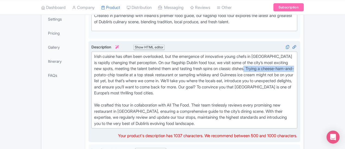
drag, startPoint x: 171, startPoint y: 69, endPoint x: 121, endPoint y: 69, distance: 50.2
click at [121, 69] on div "Irish cuisine has often been overlooked, but the emergence of innovative young …" at bounding box center [194, 90] width 200 height 73
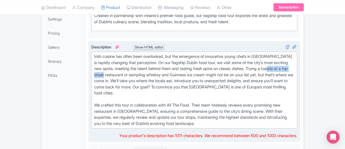
drag, startPoint x: 143, startPoint y: 68, endPoint x: 181, endPoint y: 70, distance: 37.5
click at [181, 70] on div "Irish cuisine has often been overlooked, but the emergence of innovative young …" at bounding box center [194, 90] width 200 height 73
type trix-editor "<lor>Ipsum dolorsi ame conse adip elitseddoe, tem inc utlaboree do magnaaliqu e…"
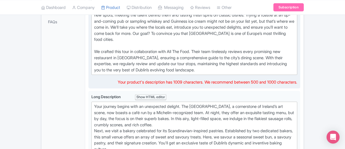
scroll to position [190, 0]
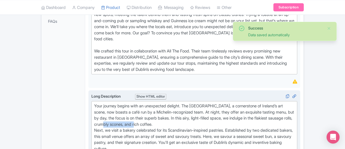
drag, startPoint x: 186, startPoint y: 98, endPoint x: 219, endPoint y: 98, distance: 33.4
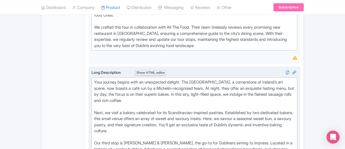
scroll to position [217, 0]
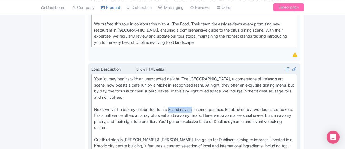
drag, startPoint x: 147, startPoint y: 85, endPoint x: 171, endPoint y: 84, distance: 24.4
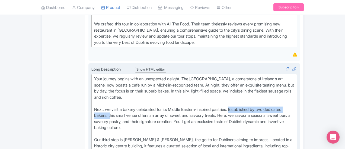
drag, startPoint x: 285, startPoint y: 82, endPoint x: 212, endPoint y: 84, distance: 73.0
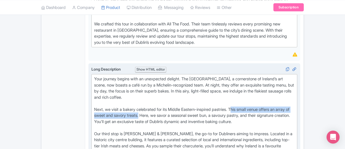
drag, startPoint x: 214, startPoint y: 82, endPoint x: 325, endPoint y: 82, distance: 111.2
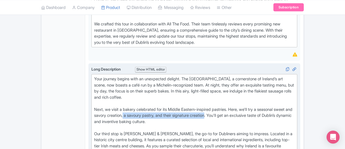
drag, startPoint x: 312, startPoint y: 85, endPoint x: 135, endPoint y: 89, distance: 177.4
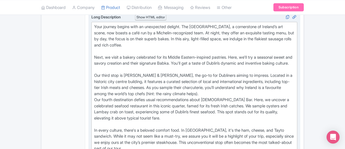
scroll to position [271, 0]
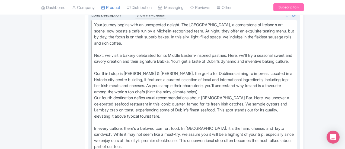
click at [252, 59] on div "Your journey begins with an unexpected delight. The [GEOGRAPHIC_DATA], a corner…" at bounding box center [194, 107] width 200 height 171
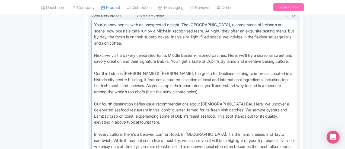
click at [94, 96] on div "Your journey begins with an unexpected delight. The Royal Hibernian Academy, a …" at bounding box center [194, 110] width 200 height 177
click at [133, 60] on div "Your journey begins with an unexpected delight. The Royal Hibernian Academy, a …" at bounding box center [194, 110] width 200 height 177
drag, startPoint x: 189, startPoint y: 97, endPoint x: 260, endPoint y: 95, distance: 70.8
click at [260, 95] on div "Your journey begins with an unexpected delight. The Royal Hibernian Academy, a …" at bounding box center [194, 110] width 200 height 177
click at [242, 104] on div "Your journey begins with an unexpected delight. The Royal Hibernian Academy, a …" at bounding box center [194, 110] width 200 height 177
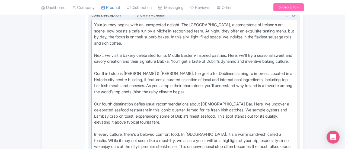
click at [226, 105] on div "Your journey begins with an unexpected delight. The Royal Hibernian Academy, a …" at bounding box center [194, 110] width 200 height 177
drag, startPoint x: 223, startPoint y: 103, endPoint x: 278, endPoint y: 102, distance: 55.6
click at [278, 102] on div "Your journey begins with an unexpected delight. The Royal Hibernian Academy, a …" at bounding box center [194, 110] width 200 height 177
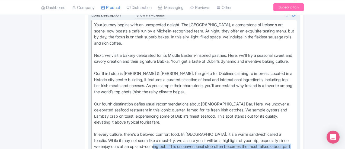
drag, startPoint x: 271, startPoint y: 103, endPoint x: 272, endPoint y: 107, distance: 3.9
click at [272, 107] on div "Your journey begins with an unexpected delight. The Royal Hibernian Academy, a …" at bounding box center [194, 110] width 200 height 177
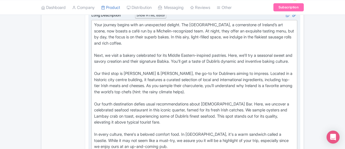
click at [94, 114] on div "Your journey begins with an unexpected delight. The Royal Hibernian Academy, a …" at bounding box center [194, 107] width 200 height 171
type trix-editor "<div>Your journey begins with an unexpected delight. The Royal Hibernian Academ…"
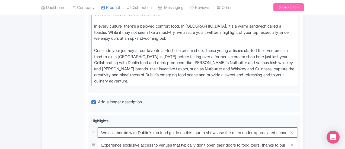
scroll to position [0, 96]
drag, startPoint x: 202, startPoint y: 77, endPoint x: 340, endPoint y: 72, distance: 137.6
click at [304, 72] on div "Ultimate Dublin Food Tour Name * i Ultimate Dublin Food Tour Your product's nam…" at bounding box center [194, 3] width 218 height 563
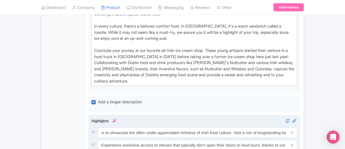
click at [160, 128] on input "Focus on food provenance with every stop on the tour. Ireland is renowned among…" at bounding box center [198, 133] width 200 height 10
drag, startPoint x: 139, startPoint y: 100, endPoint x: 268, endPoint y: 111, distance: 130.2
click at [297, 128] on input "Focus on food provenance with every stop on the tour. Ireland is renowned among…" at bounding box center [198, 133] width 200 height 10
click at [168, 128] on input "Enjoy a variety of dairy delights, including scones slathered in Irish butter, …" at bounding box center [198, 133] width 200 height 10
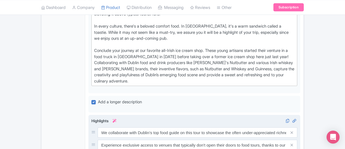
scroll to position [0, 0]
click at [152, 128] on input "Enjoy a variety of dairy delights, including scones slathered in Irish butter, …" at bounding box center [198, 133] width 200 height 10
click at [164, 128] on input "Enjoy a variety of dairy delights, including scones slathered in Irish butter, …" at bounding box center [198, 133] width 200 height 10
drag, startPoint x: 240, startPoint y: 113, endPoint x: 218, endPoint y: 114, distance: 22.2
click at [218, 128] on input "Enjoy a variety of dairy delights, including homemade sausage rolls made with s…" at bounding box center [198, 133] width 200 height 10
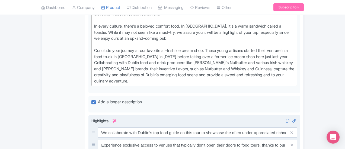
scroll to position [0, 178]
drag, startPoint x: 272, startPoint y: 114, endPoint x: 338, endPoint y: 118, distance: 66.3
type input "Enjoy a variety of dairy delights, including homemade sausage rolls made with I…"
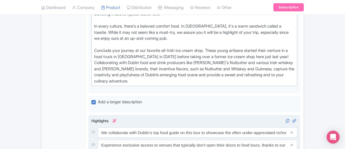
click at [158, 128] on input "Benefit from Ireland’s seaside location by sampling the day’s catch at a renown…" at bounding box center [198, 133] width 200 height 10
drag, startPoint x: 209, startPoint y: 125, endPoint x: 331, endPoint y: 126, distance: 122.1
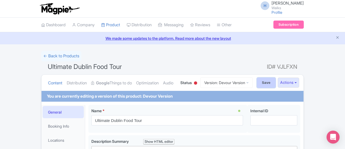
click at [276, 82] on input "Save" at bounding box center [266, 83] width 19 height 10
type input "Saving..."
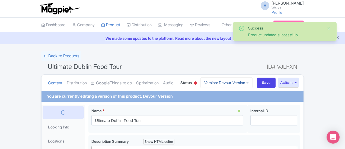
click at [253, 79] on link "Version: Devour Version" at bounding box center [226, 83] width 52 height 11
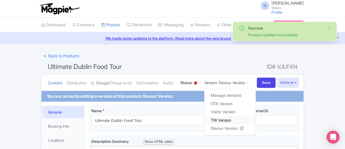
click at [256, 120] on link "TW Version" at bounding box center [230, 120] width 52 height 8
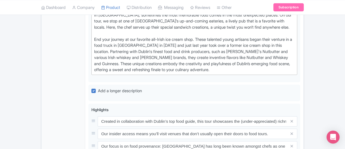
scroll to position [515, 0]
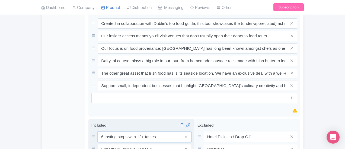
click at [114, 132] on input "6 tasting stops with 12+ tastes" at bounding box center [145, 137] width 94 height 10
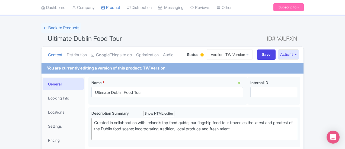
scroll to position [0, 0]
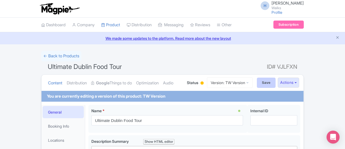
type input "6 tasting stops with 10+ tastes"
click at [276, 79] on input "Save" at bounding box center [266, 83] width 19 height 10
type input "Saving..."
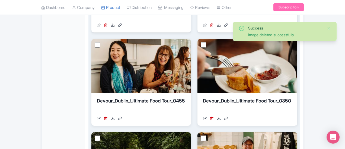
scroll to position [304, 0]
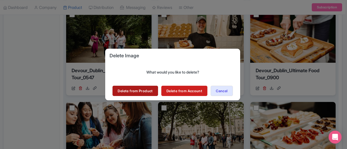
click at [134, 91] on link "Delete from Product" at bounding box center [135, 91] width 45 height 10
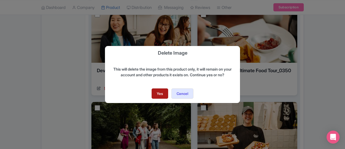
click at [152, 96] on link "Yes" at bounding box center [160, 94] width 17 height 10
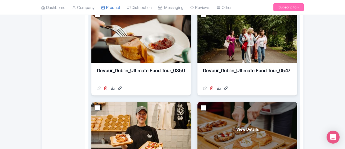
scroll to position [305, 0]
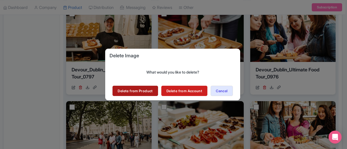
click at [133, 91] on link "Delete from Product" at bounding box center [135, 91] width 45 height 10
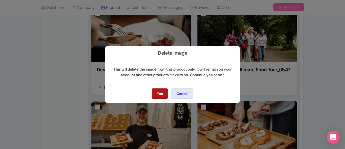
click at [162, 93] on link "Yes" at bounding box center [160, 94] width 17 height 10
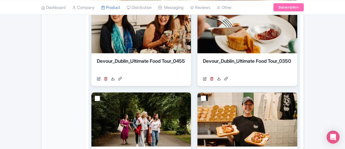
scroll to position [251, 0]
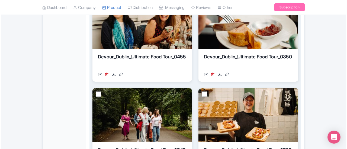
scroll to position [251, 0]
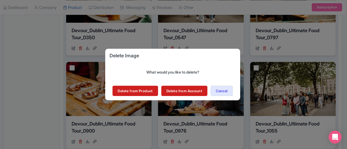
click at [35, 95] on div "Delete Image What would you like to delete? Delete from Product Delete from Acc…" at bounding box center [173, 74] width 347 height 149
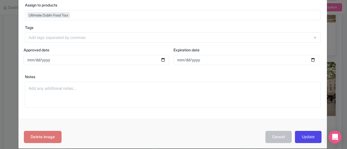
scroll to position [154, 0]
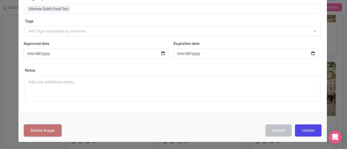
click at [53, 130] on link "Delete Image" at bounding box center [43, 131] width 38 height 12
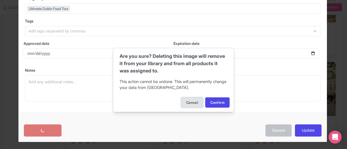
click at [190, 102] on button "Cancel" at bounding box center [192, 103] width 22 height 10
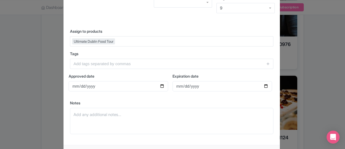
scroll to position [438, 0]
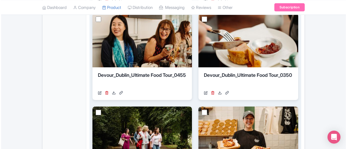
scroll to position [278, 0]
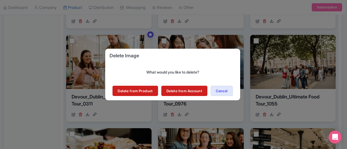
click at [30, 73] on div "Delete Image What would you like to delete? Delete from Product Delete from Acc…" at bounding box center [173, 74] width 347 height 149
click at [232, 92] on button "Cancel" at bounding box center [222, 91] width 22 height 10
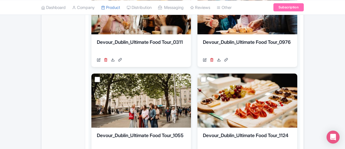
scroll to position [438, 0]
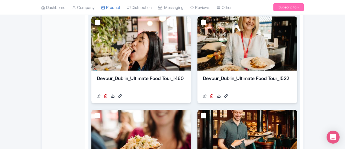
scroll to position [325, 0]
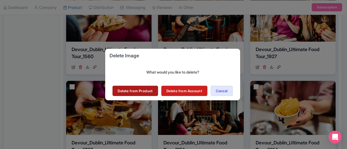
click at [132, 91] on link "Delete from Product" at bounding box center [135, 91] width 45 height 10
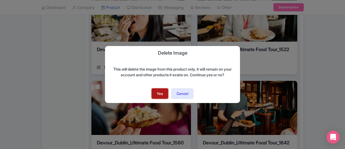
click at [159, 93] on link "Yes" at bounding box center [160, 94] width 17 height 10
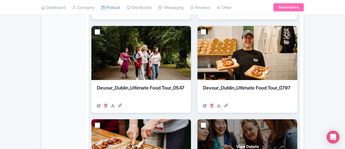
scroll to position [380, 0]
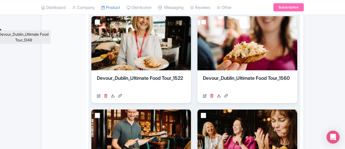
scroll to position [325, 0]
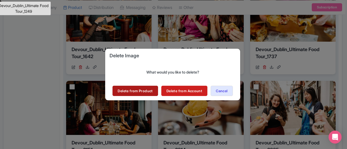
click at [131, 94] on link "Delete from Product" at bounding box center [135, 91] width 45 height 10
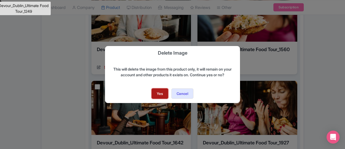
click at [159, 95] on link "Yes" at bounding box center [160, 94] width 17 height 10
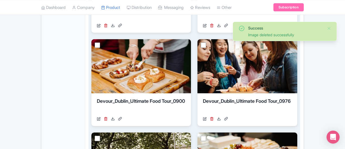
scroll to position [438, 0]
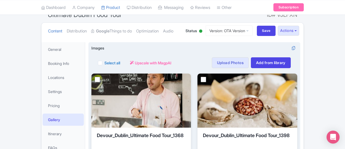
scroll to position [0, 0]
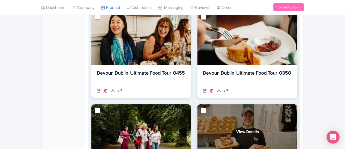
scroll to position [217, 0]
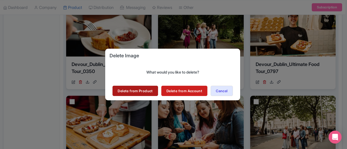
click at [133, 92] on link "Delete from Product" at bounding box center [135, 91] width 45 height 10
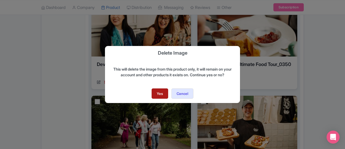
click at [156, 97] on link "Yes" at bounding box center [160, 94] width 17 height 10
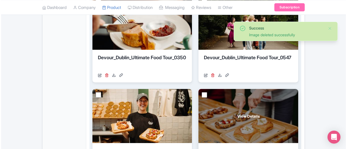
scroll to position [170, 0]
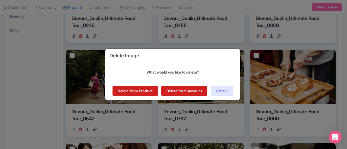
drag, startPoint x: 29, startPoint y: 64, endPoint x: 81, endPoint y: 67, distance: 52.2
drag, startPoint x: 225, startPoint y: 91, endPoint x: 170, endPoint y: 62, distance: 62.0
click at [224, 91] on button "Cancel" at bounding box center [222, 91] width 22 height 10
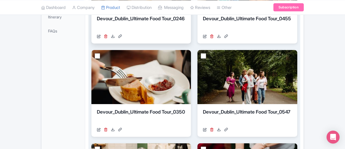
scroll to position [115, 0]
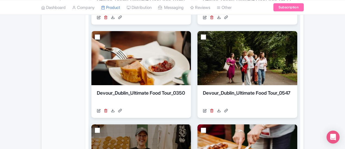
scroll to position [197, 0]
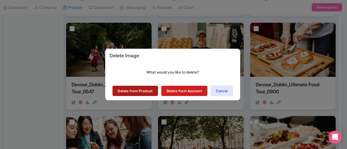
click at [151, 90] on link "Delete from Product" at bounding box center [135, 91] width 45 height 10
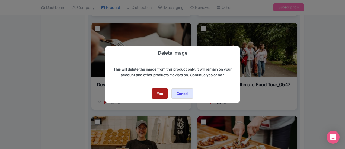
click at [154, 96] on link "Yes" at bounding box center [160, 94] width 17 height 10
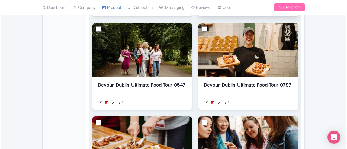
scroll to position [197, 0]
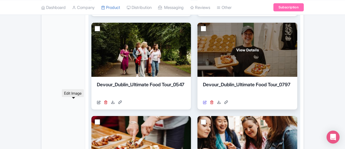
click at [203, 101] on icon at bounding box center [205, 103] width 4 height 4
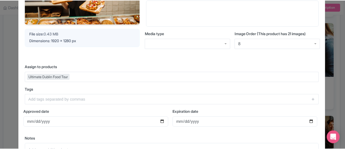
scroll to position [154, 0]
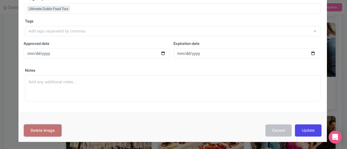
click at [32, 130] on link "Delete Image" at bounding box center [43, 131] width 38 height 12
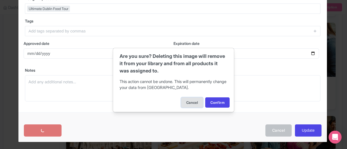
click at [191, 102] on button "Cancel" at bounding box center [192, 103] width 22 height 10
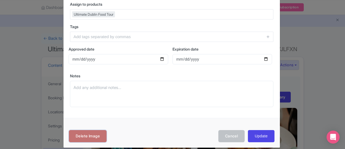
scroll to position [0, 0]
